Goal: Task Accomplishment & Management: Use online tool/utility

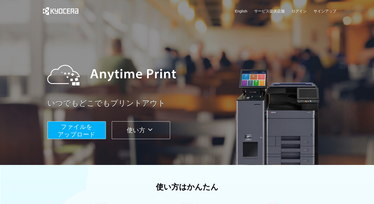
click at [82, 128] on span "ファイルを ​​アップロード" at bounding box center [77, 130] width 38 height 14
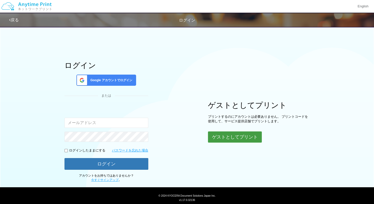
click at [220, 141] on button "ゲストとしてプリント" at bounding box center [235, 137] width 54 height 11
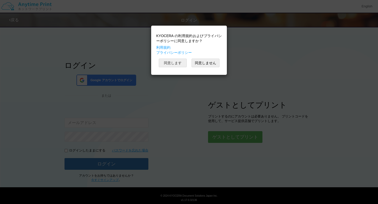
click at [175, 63] on button "同意します" at bounding box center [173, 63] width 28 height 9
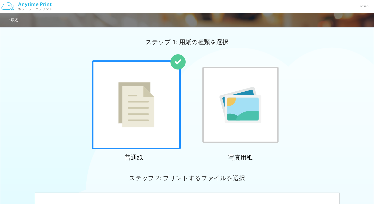
click at [160, 95] on div at bounding box center [136, 104] width 89 height 89
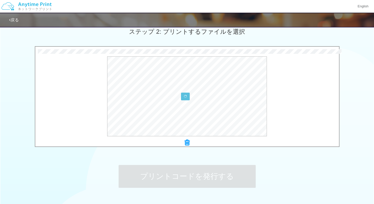
scroll to position [146, 0]
click at [72, 100] on div at bounding box center [187, 97] width 304 height 80
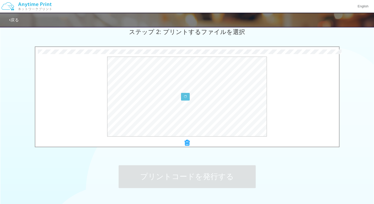
click at [72, 100] on div at bounding box center [187, 97] width 304 height 80
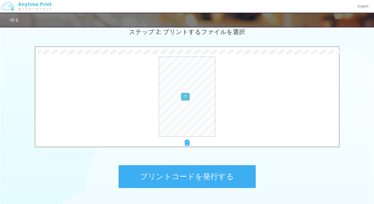
click at [72, 100] on div at bounding box center [187, 97] width 304 height 80
click at [72, 100] on div "プレビュー" at bounding box center [187, 97] width 304 height 80
click at [198, 174] on button "プリントコードを発行する" at bounding box center [187, 176] width 137 height 23
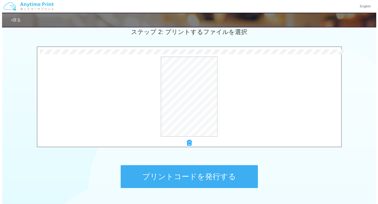
scroll to position [0, 0]
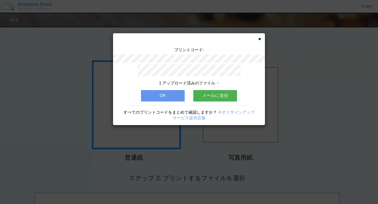
click at [216, 86] on div "1 アップロード済みのファイル OK メールに送信 すべてのプリントコードをまとめて確認しますか？ 今すぐサインアップ サービス提供店舗" at bounding box center [189, 95] width 152 height 61
click at [217, 96] on button "メールに送信" at bounding box center [215, 95] width 44 height 11
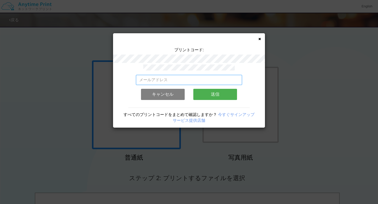
click at [175, 76] on input "email" at bounding box center [189, 80] width 106 height 10
type input "[EMAIL_ADDRESS][DOMAIN_NAME]"
click at [199, 97] on button "送信" at bounding box center [215, 94] width 44 height 11
